Goal: Navigation & Orientation: Find specific page/section

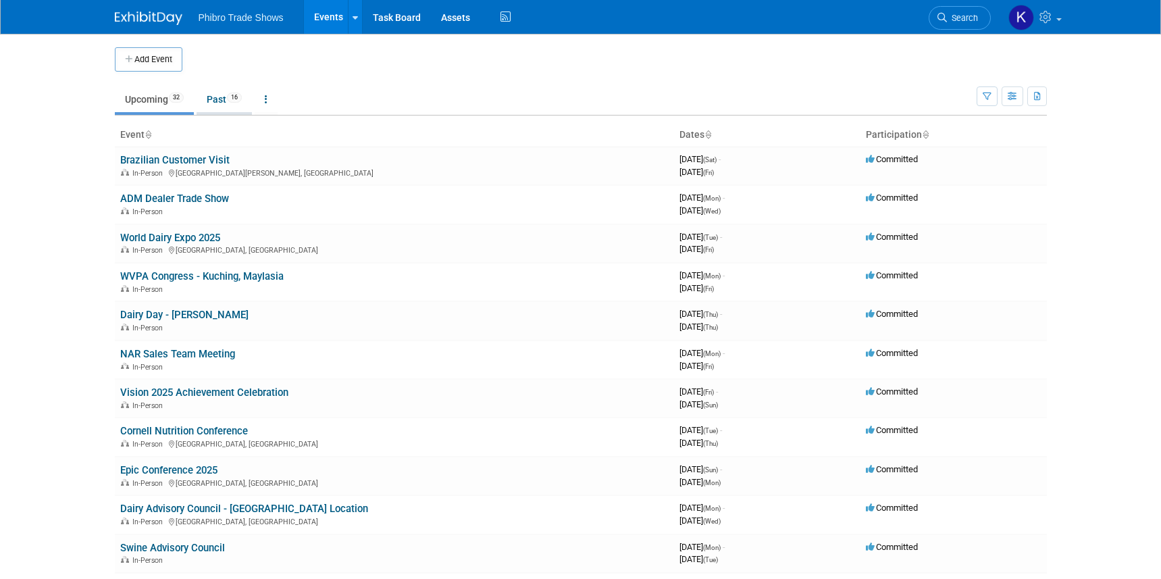
click at [219, 97] on link "Past 16" at bounding box center [223, 99] width 55 height 26
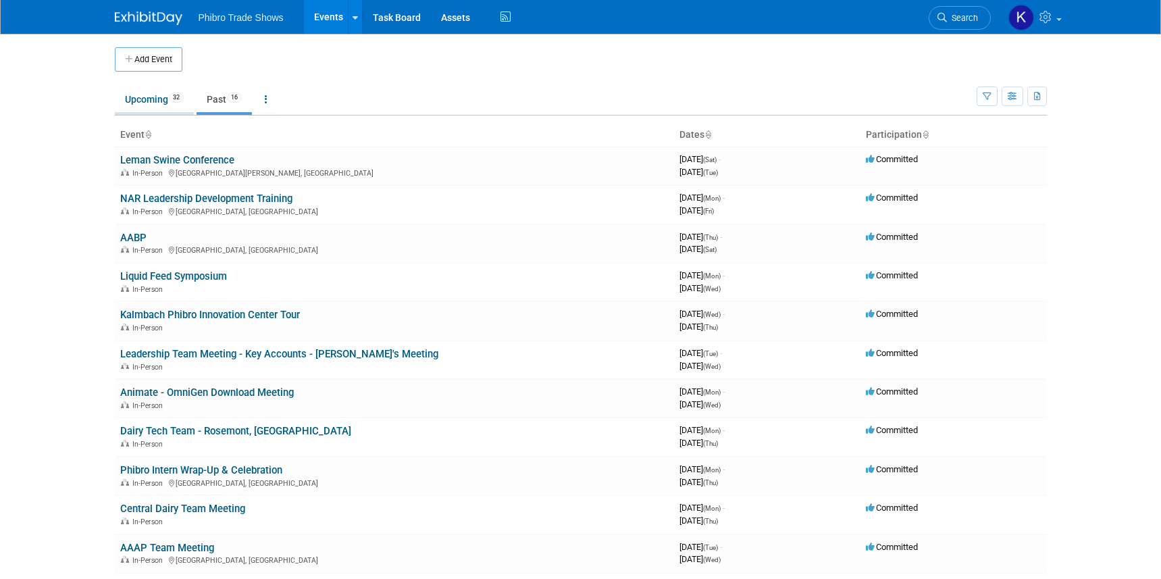
click at [154, 95] on link "Upcoming 32" at bounding box center [154, 99] width 79 height 26
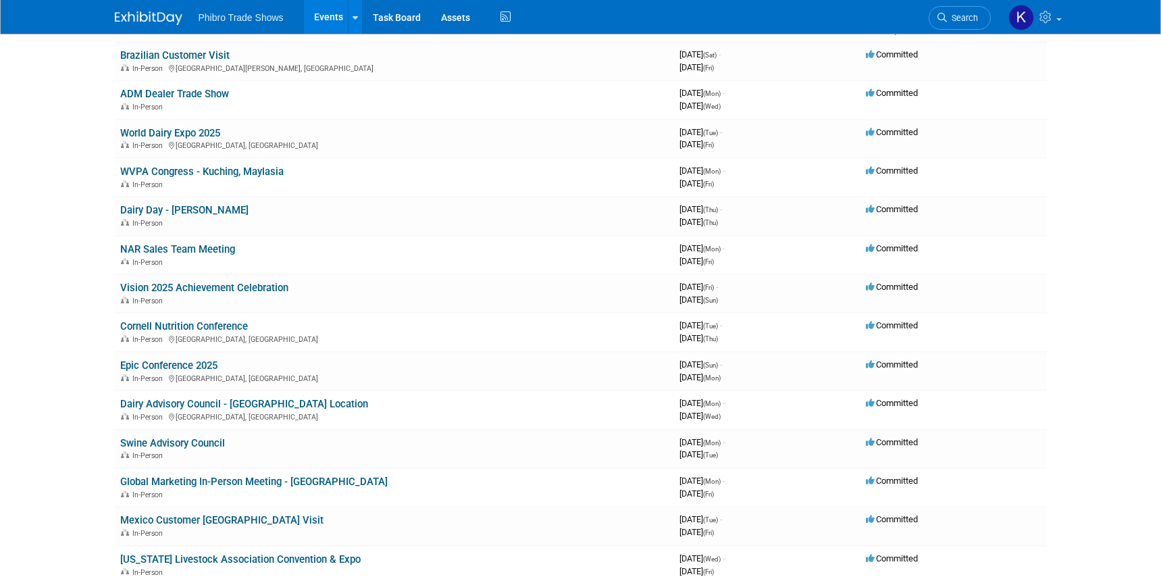
scroll to position [141, 0]
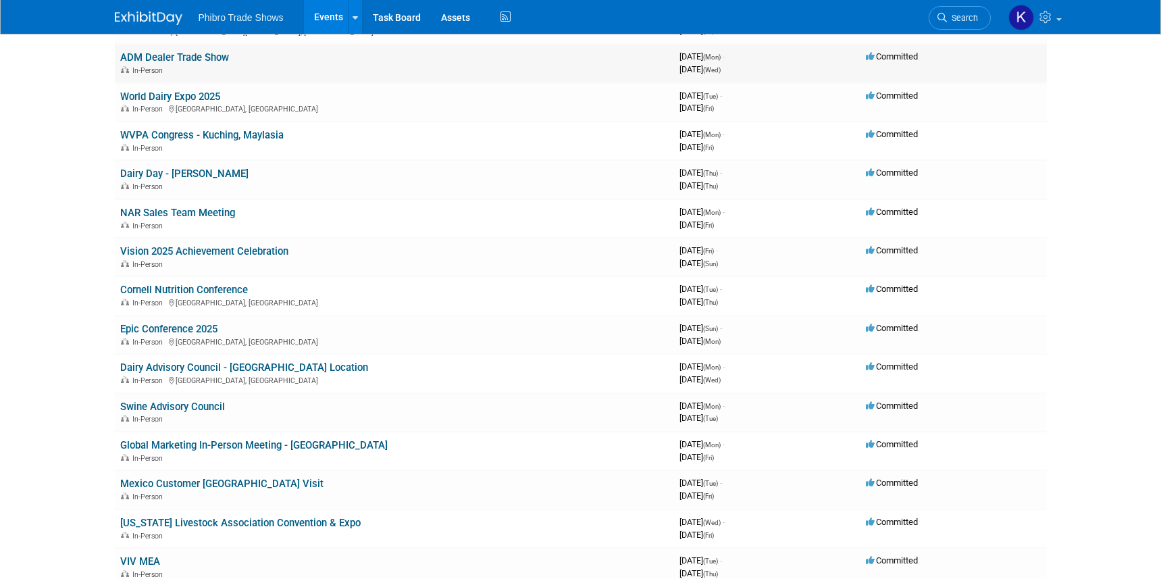
click at [558, 63] on td "ADM Dealer Trade Show In-Person" at bounding box center [394, 63] width 559 height 38
